Goal: Information Seeking & Learning: Learn about a topic

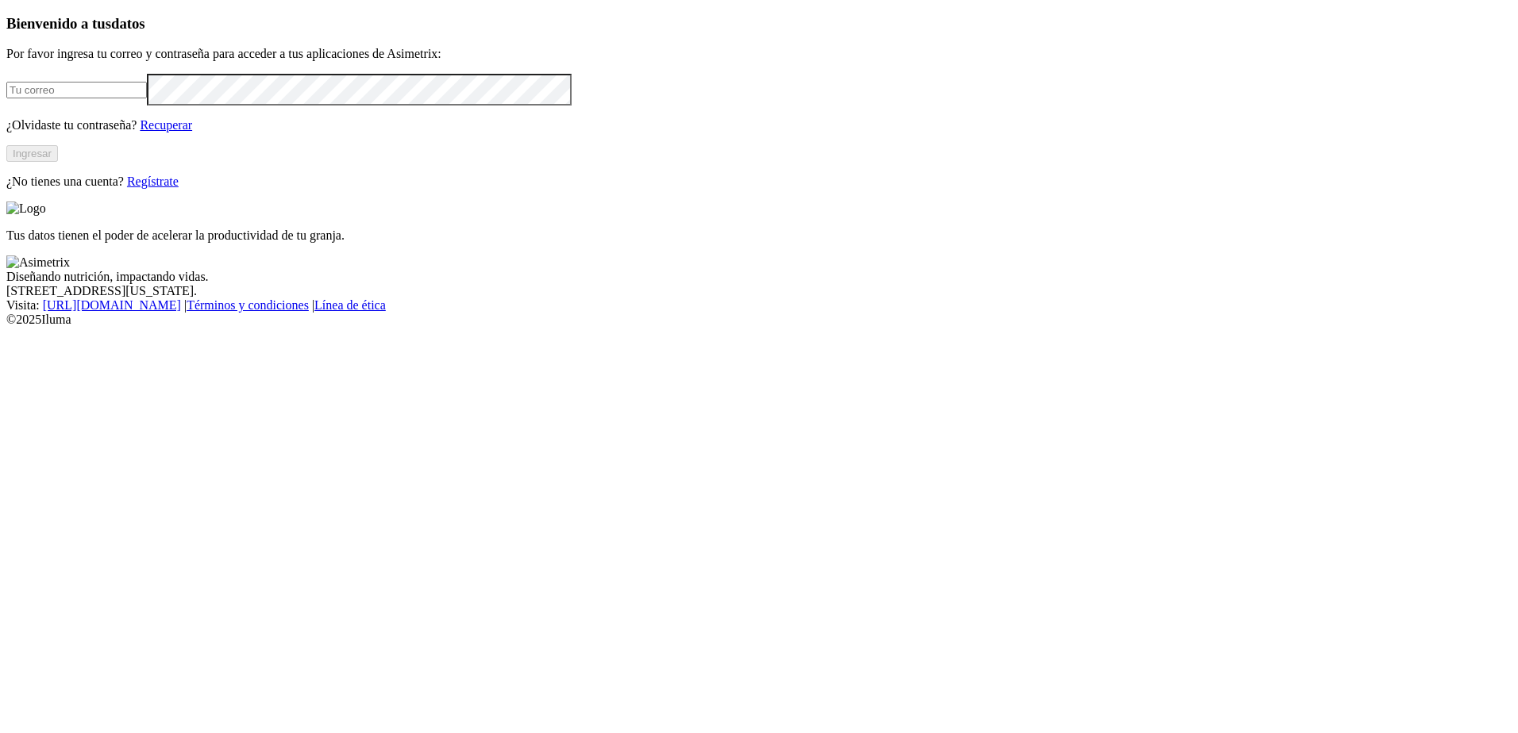
type input "[EMAIL_ADDRESS][DOMAIN_NAME]"
click at [58, 162] on button "Ingresar" at bounding box center [32, 153] width 52 height 17
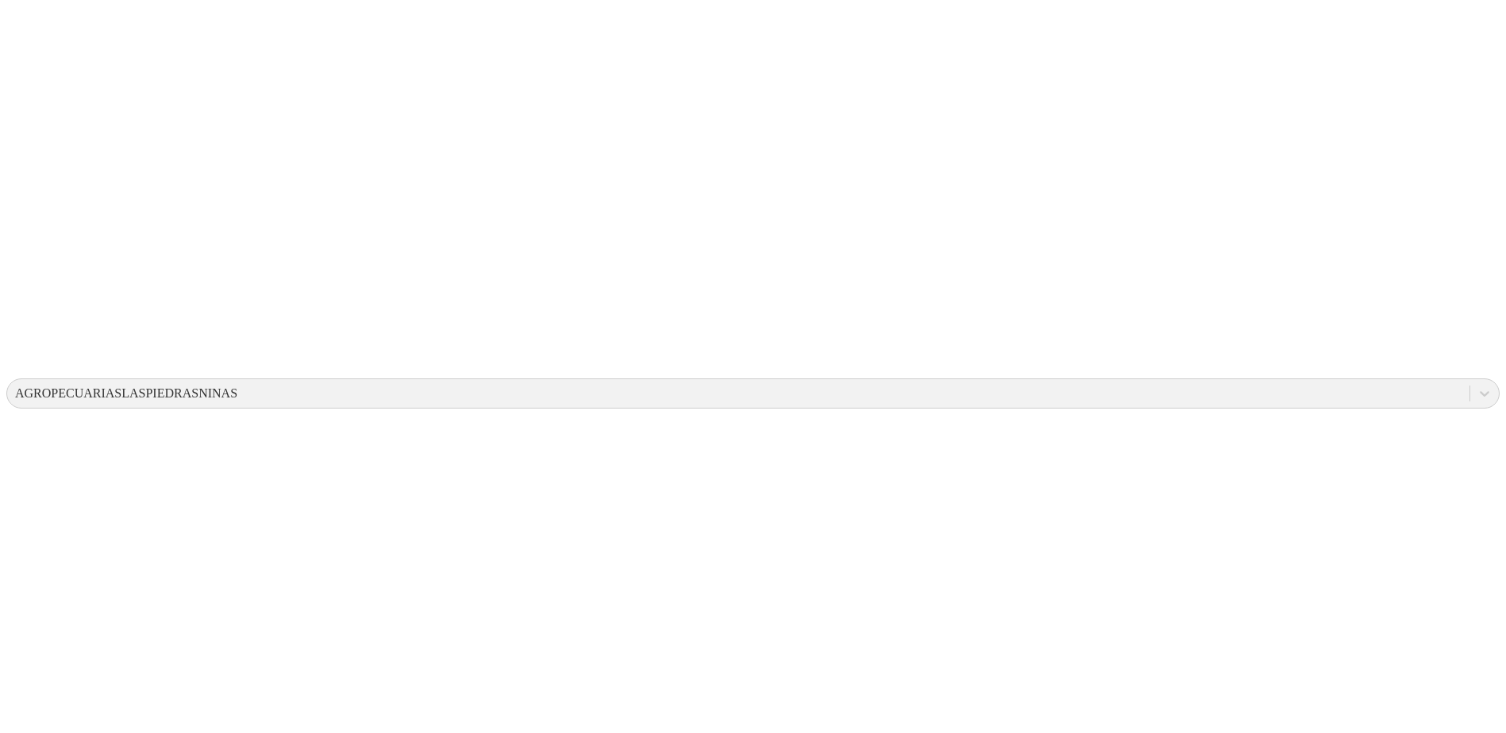
scroll to position [28, 0]
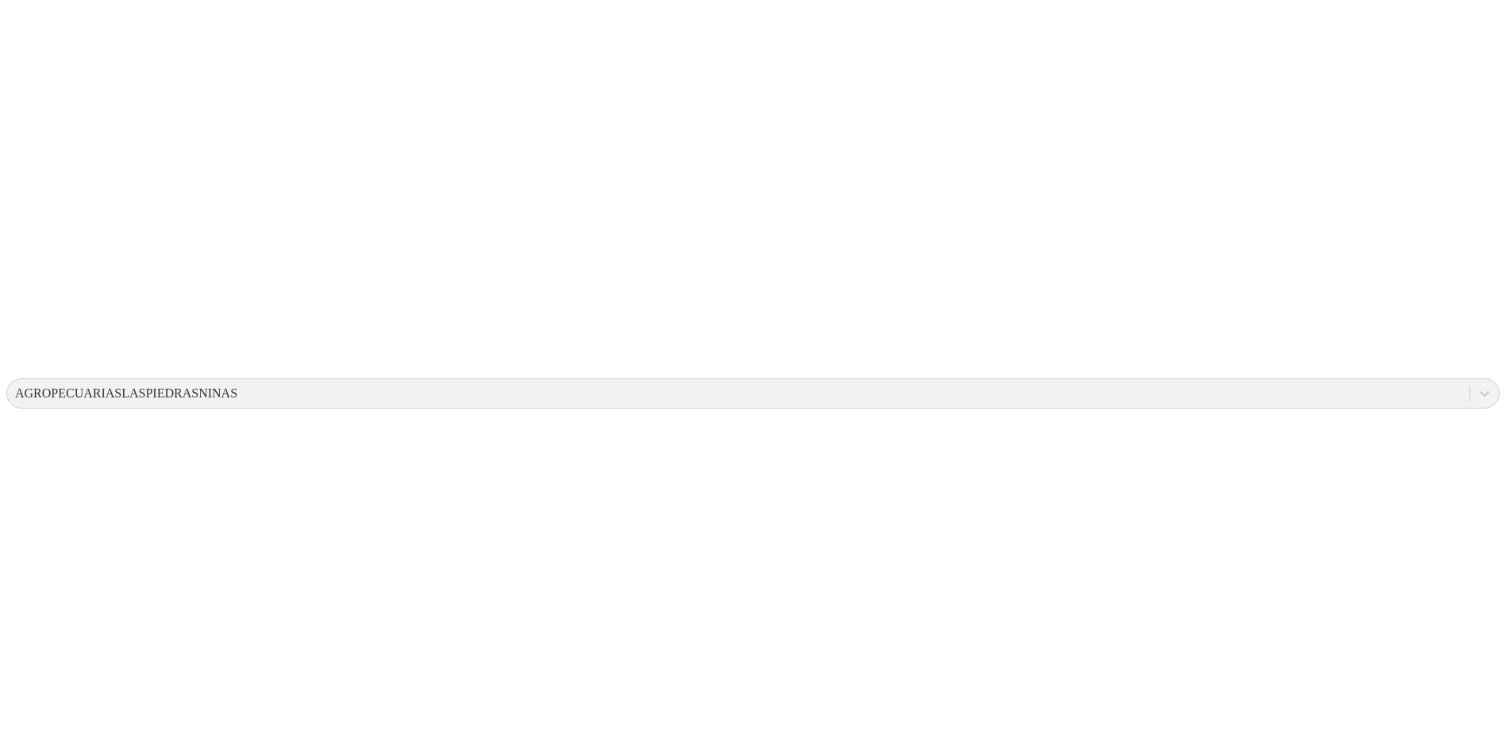
scroll to position [152, 0]
drag, startPoint x: 903, startPoint y: 707, endPoint x: 937, endPoint y: 588, distance: 123.6
drag, startPoint x: 937, startPoint y: 588, endPoint x: 924, endPoint y: 597, distance: 15.4
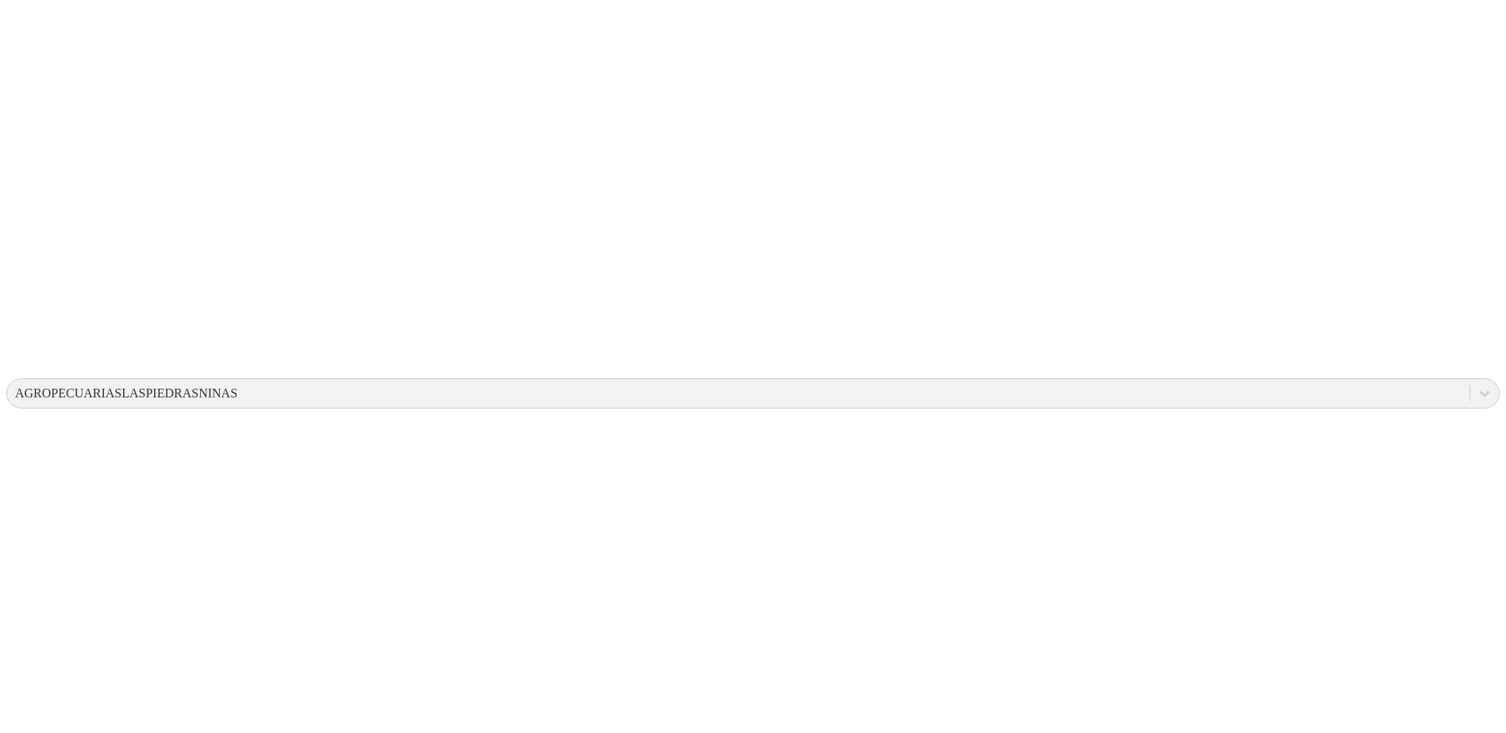
drag, startPoint x: 913, startPoint y: 625, endPoint x: 950, endPoint y: 625, distance: 37.3
drag, startPoint x: 941, startPoint y: 629, endPoint x: 960, endPoint y: 626, distance: 19.2
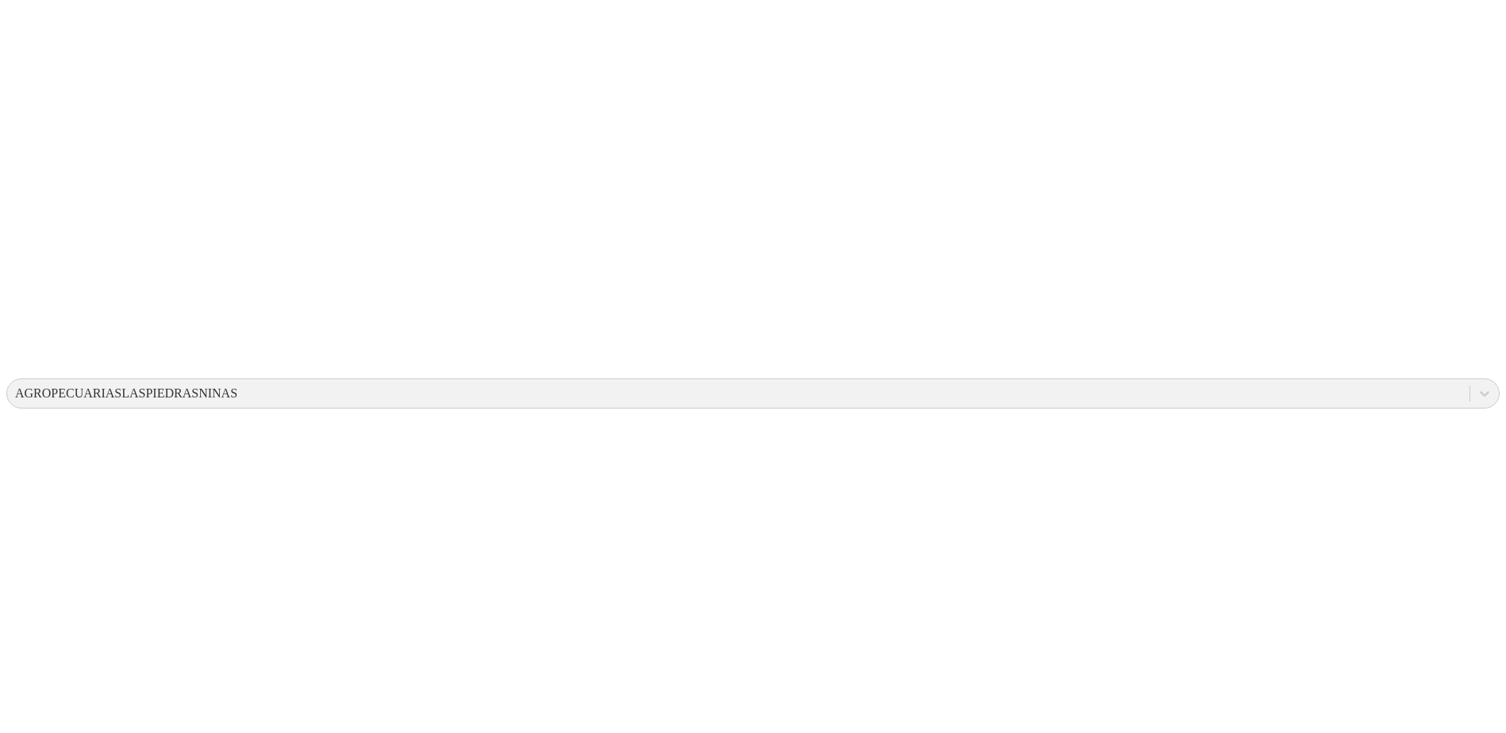
drag, startPoint x: 960, startPoint y: 626, endPoint x: 949, endPoint y: 628, distance: 11.2
